Goal: Task Accomplishment & Management: Use online tool/utility

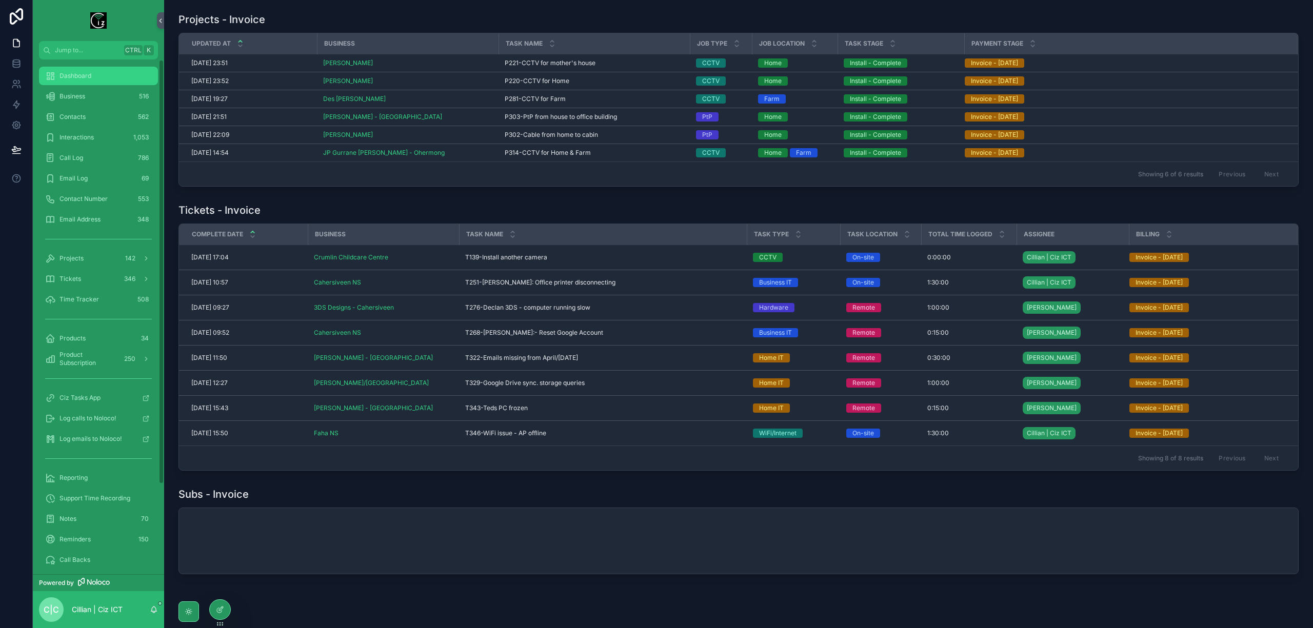
click at [75, 84] on link "Dashboard" at bounding box center [98, 76] width 119 height 18
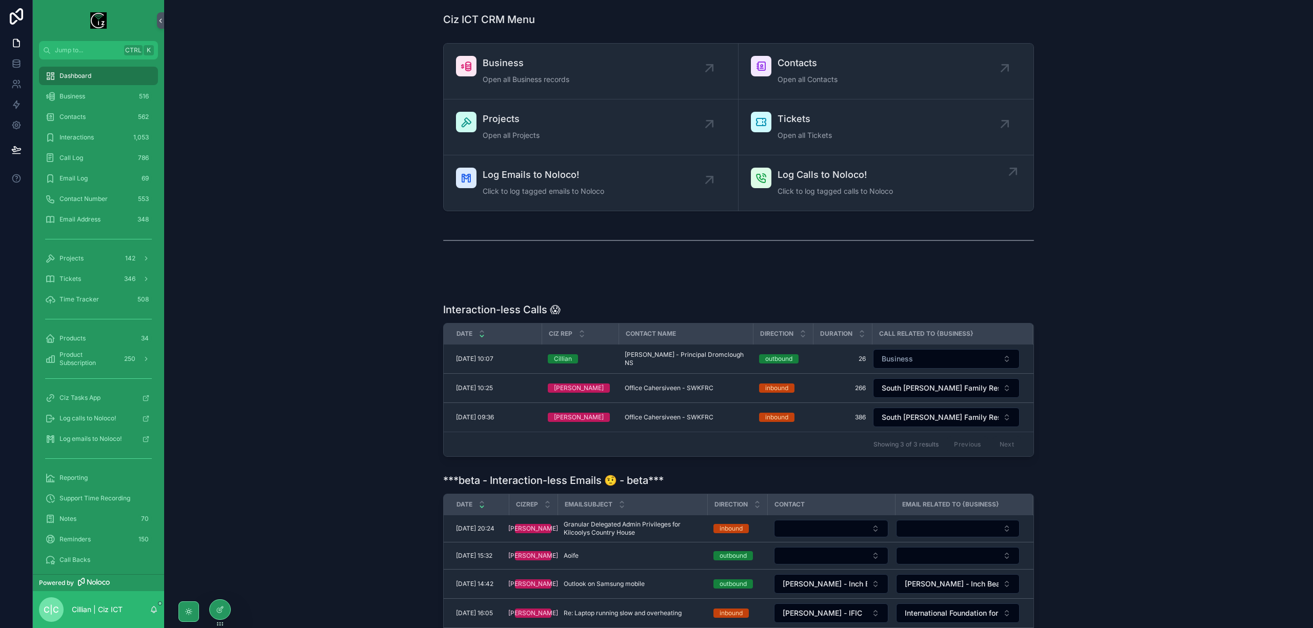
click at [823, 184] on div "Log Calls to Noloco! Click to log tagged calls to Noloco" at bounding box center [834, 183] width 115 height 31
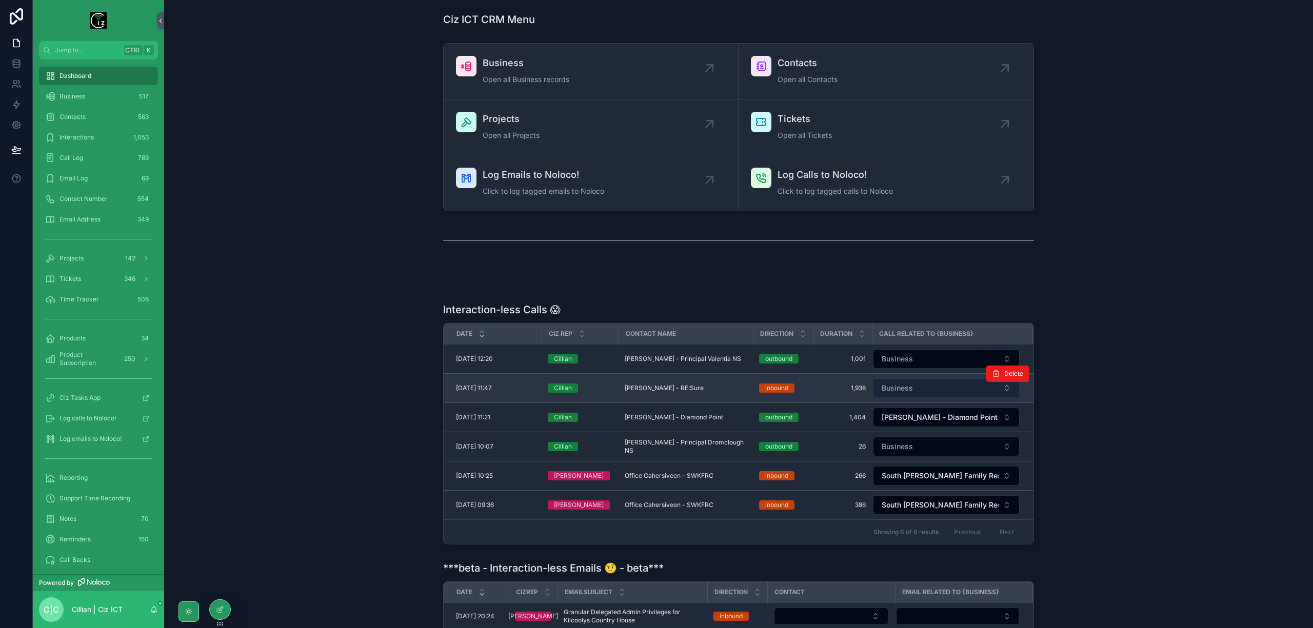
click at [910, 393] on span "Business" at bounding box center [896, 388] width 31 height 10
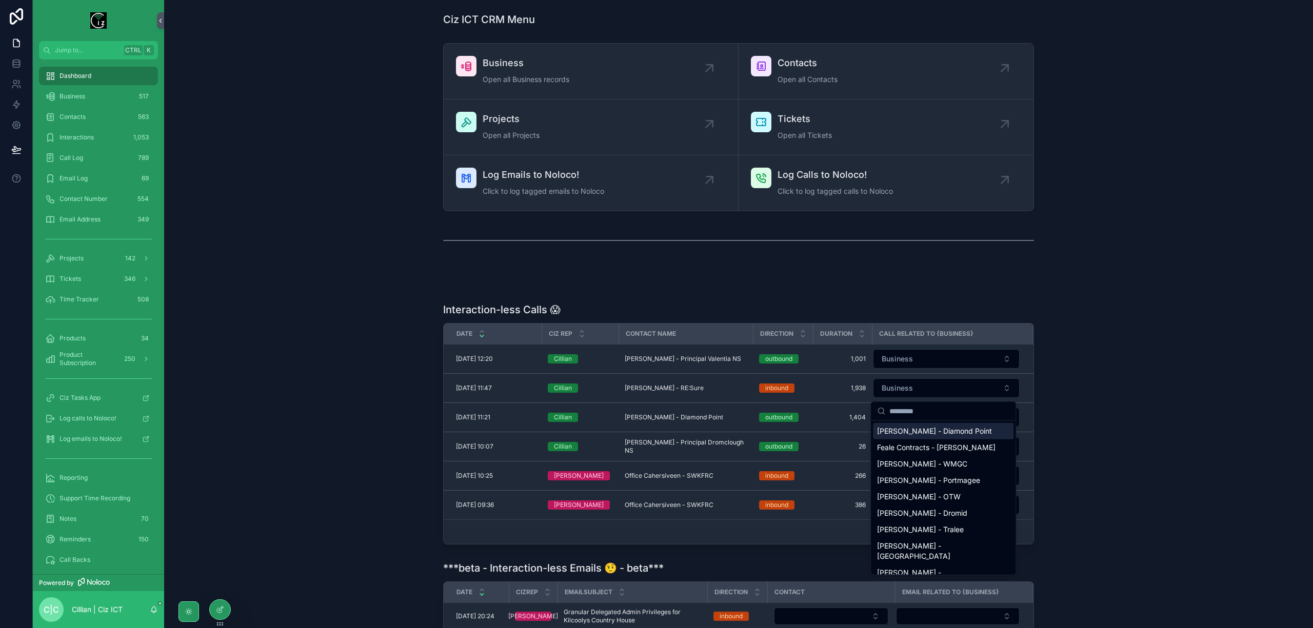
click at [1077, 298] on div "Ciz ICT CRM Menu Business Open all Business records Contacts Open all Contacts …" at bounding box center [738, 419] width 1148 height 839
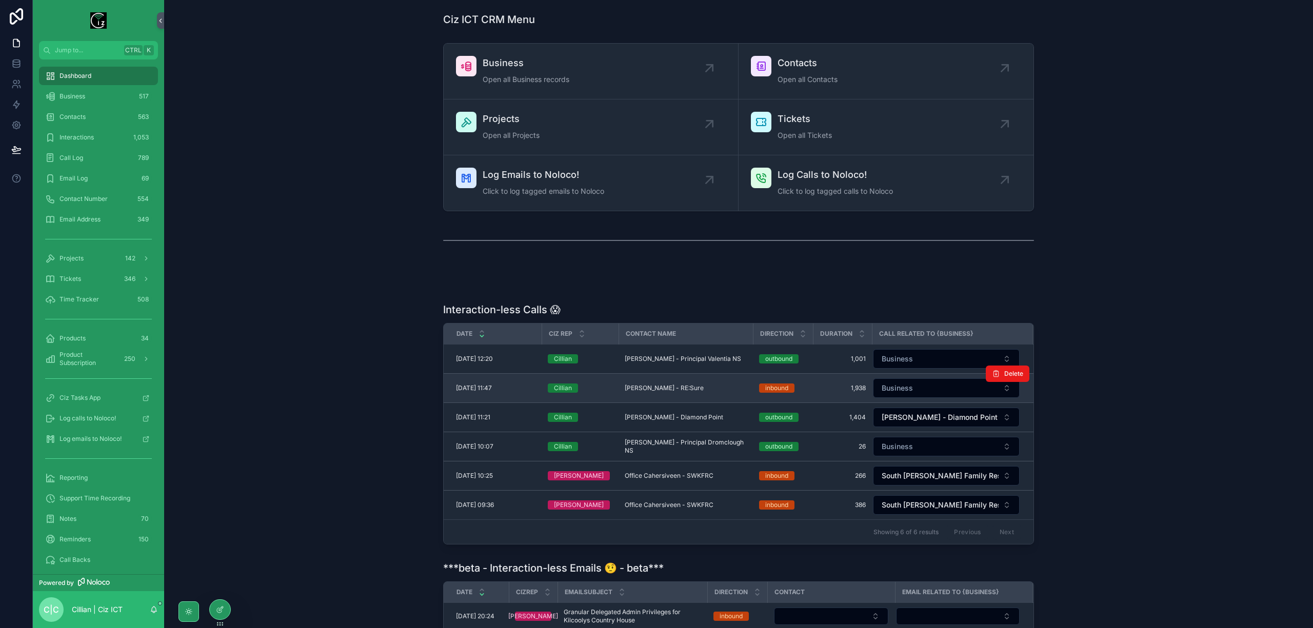
click at [688, 392] on div "[PERSON_NAME] - RE:Sure [PERSON_NAME] - RE:Sure" at bounding box center [685, 388] width 122 height 8
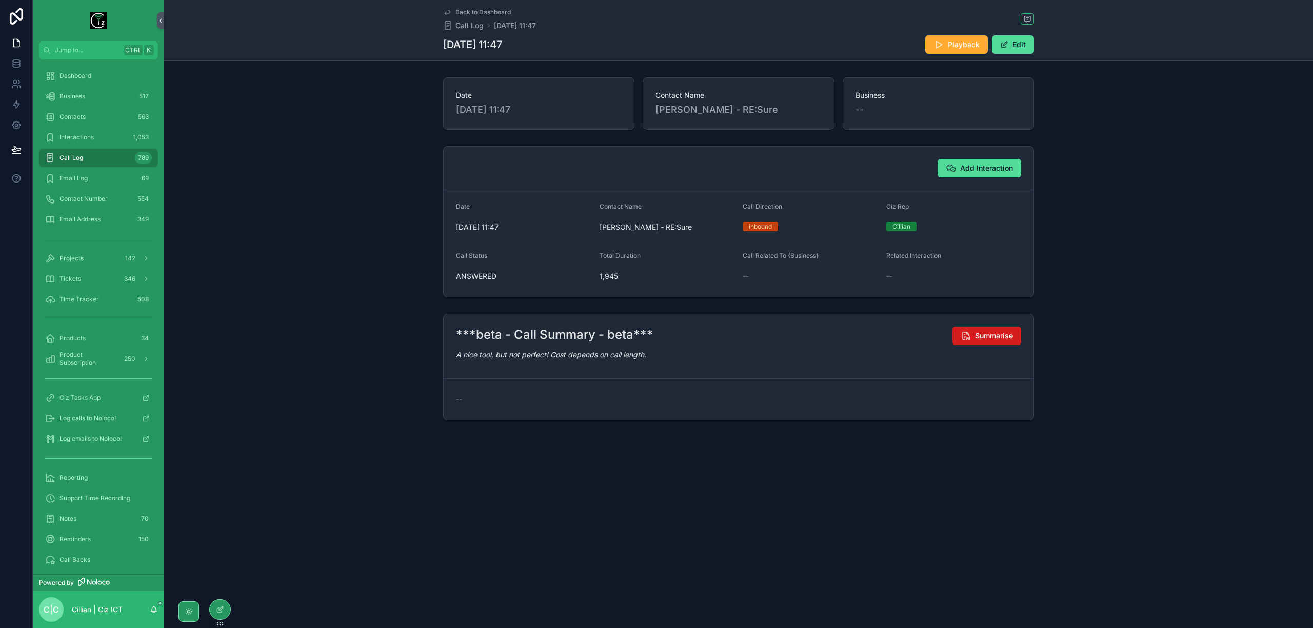
click at [995, 345] on button "Summarise" at bounding box center [986, 336] width 69 height 18
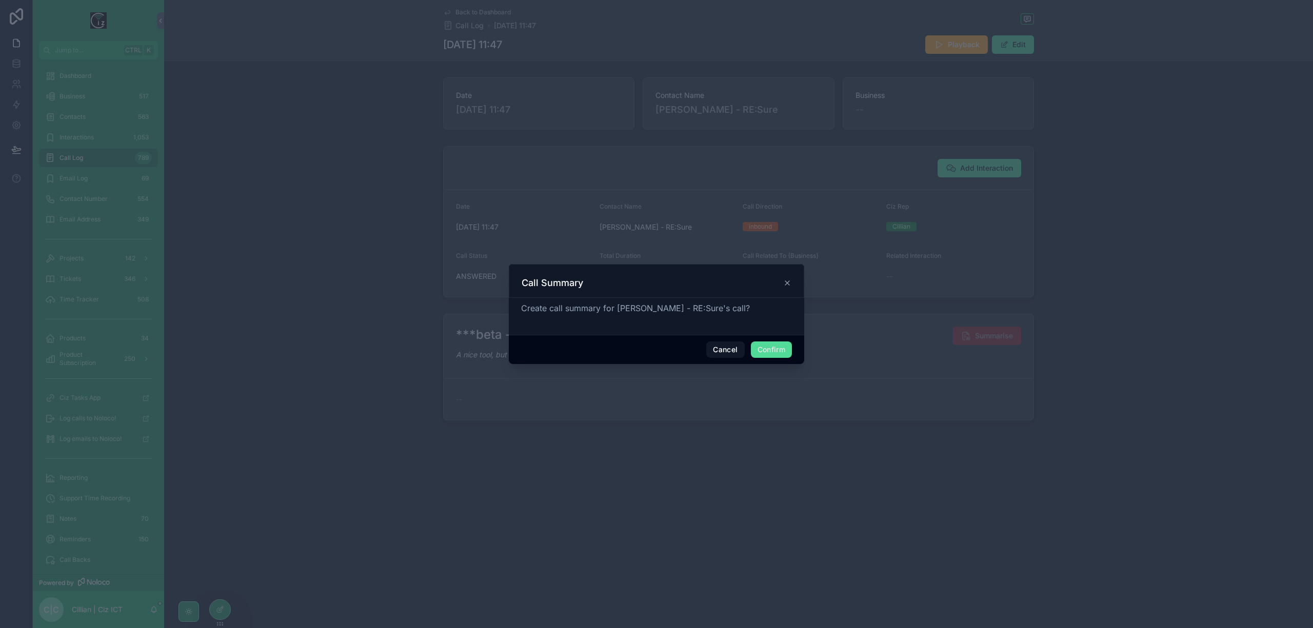
click at [780, 340] on div "Cancel Confirm" at bounding box center [656, 349] width 295 height 29
click at [777, 349] on button "Confirm" at bounding box center [771, 349] width 41 height 16
